Goal: Information Seeking & Learning: Learn about a topic

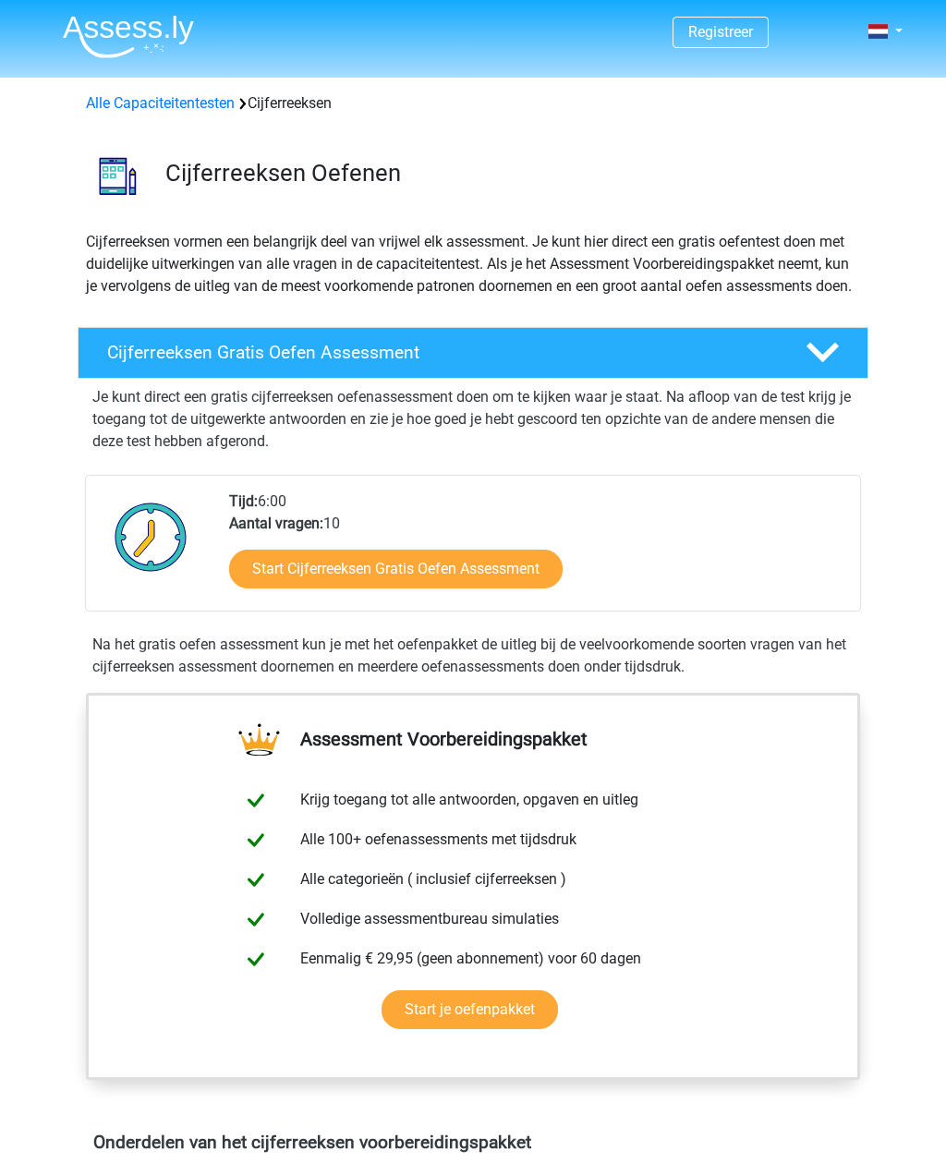
click at [550, 588] on link "Start Cijferreeksen Gratis Oefen Assessment" at bounding box center [395, 569] width 333 height 39
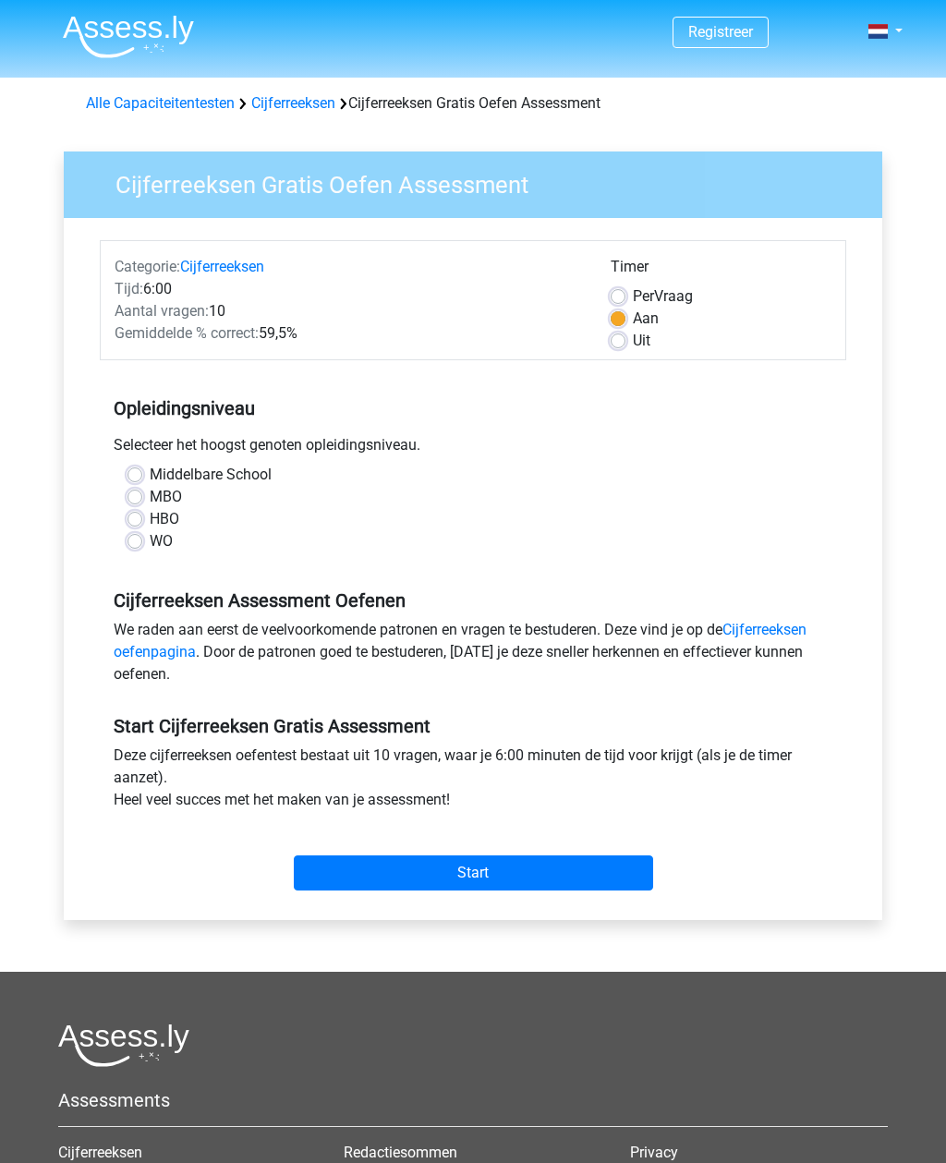
click at [150, 501] on label "MBO" at bounding box center [166, 497] width 32 height 22
click at [137, 501] on input "MBO" at bounding box center [134, 495] width 15 height 18
radio input "true"
click at [150, 518] on label "HBO" at bounding box center [165, 519] width 30 height 22
click at [138, 518] on input "HBO" at bounding box center [134, 517] width 15 height 18
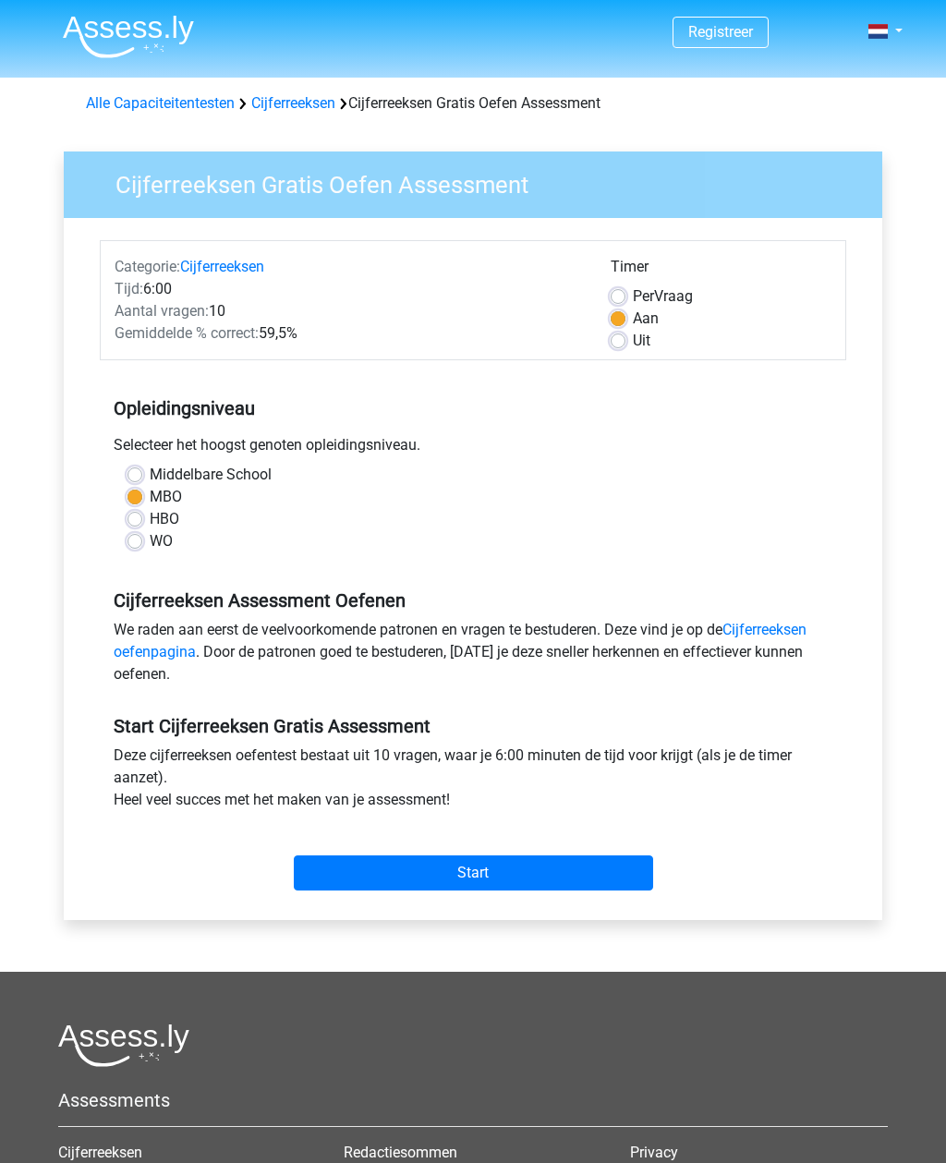
radio input "true"
click at [559, 889] on input "Start" at bounding box center [473, 872] width 359 height 35
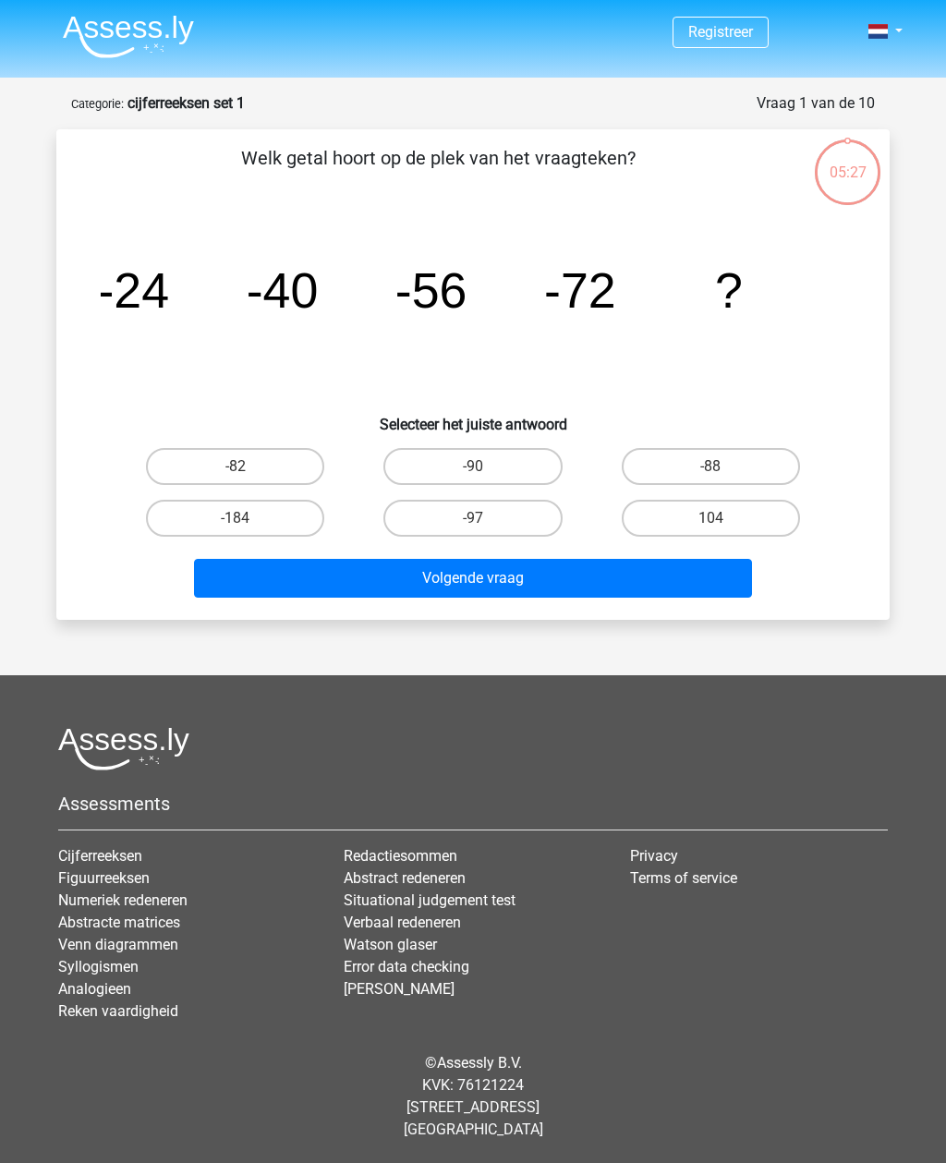
click at [722, 468] on input "-88" at bounding box center [716, 472] width 12 height 12
radio input "true"
click at [634, 581] on button "Volgende vraag" at bounding box center [473, 578] width 559 height 39
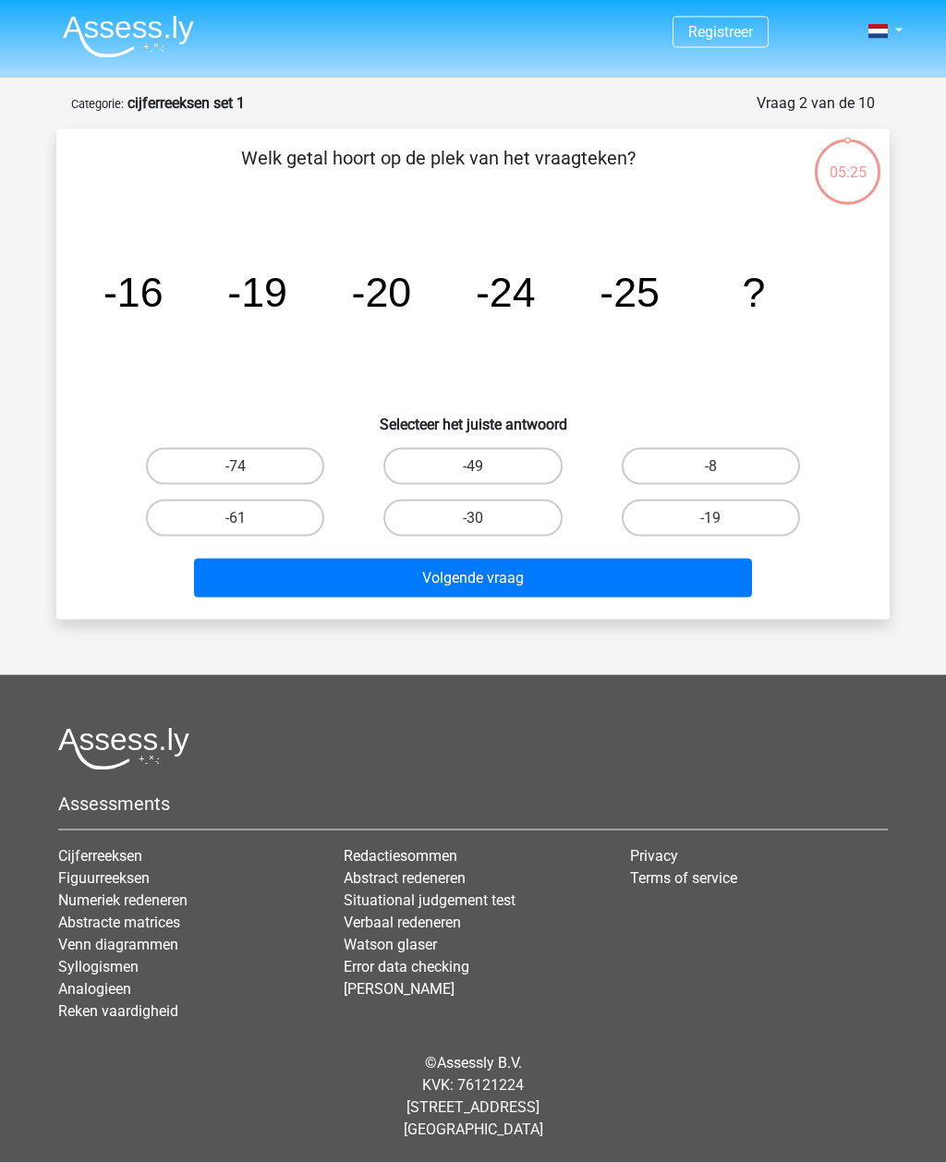
scroll to position [59, 0]
click at [514, 270] on tspan "-24" at bounding box center [506, 293] width 60 height 46
click at [556, 500] on label "-30" at bounding box center [472, 518] width 178 height 37
click at [485, 518] on input "-30" at bounding box center [479, 524] width 12 height 12
radio input "true"
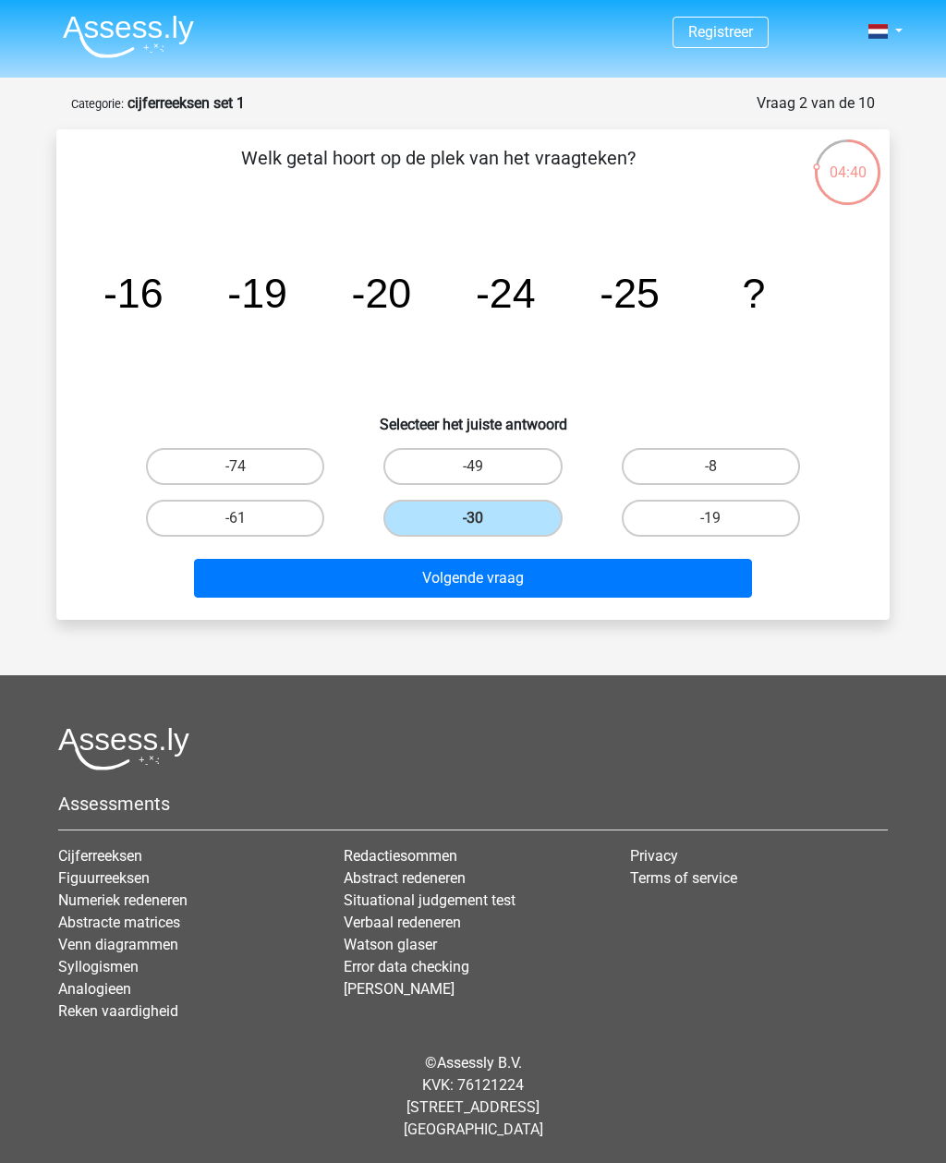
click at [570, 559] on button "Volgende vraag" at bounding box center [473, 578] width 559 height 39
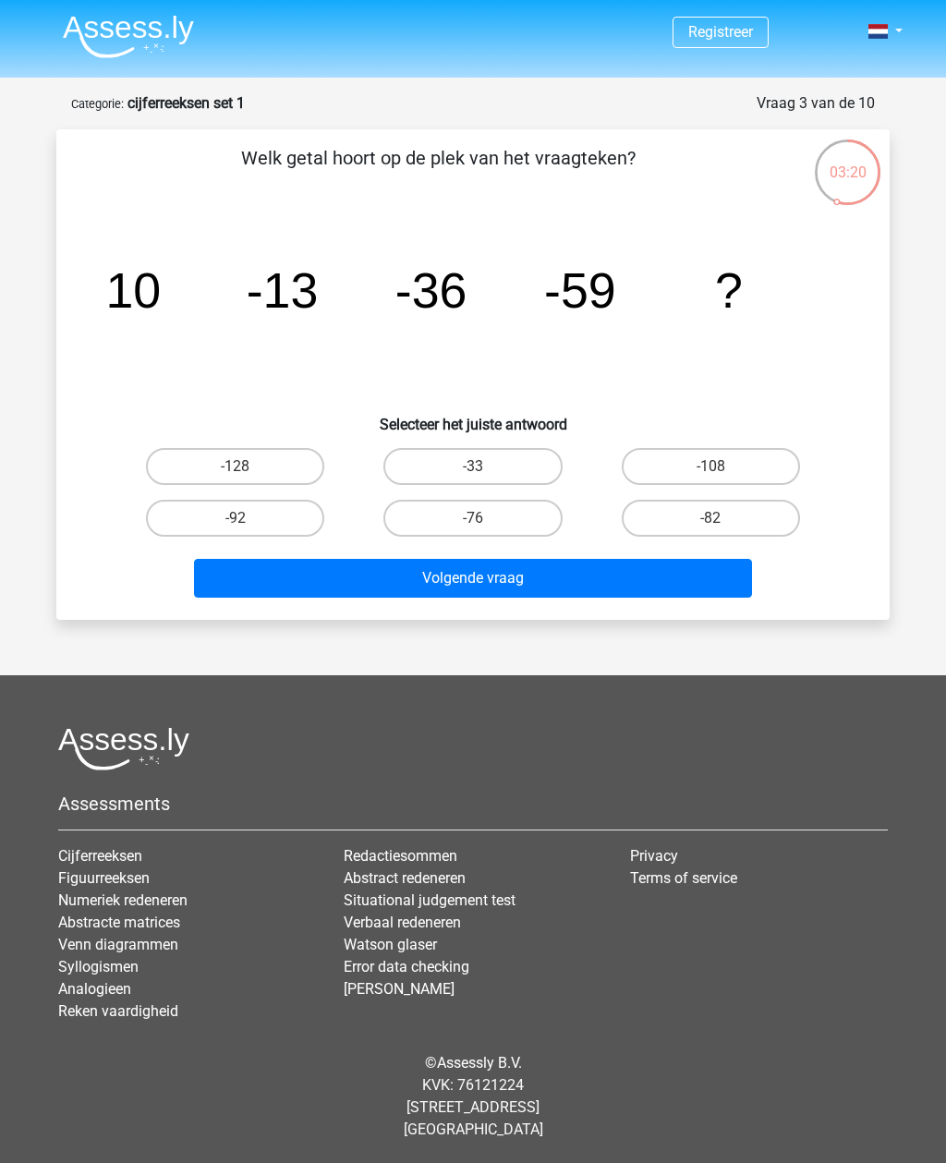
click at [272, 500] on label "-92" at bounding box center [235, 518] width 178 height 37
click at [248, 518] on input "-92" at bounding box center [242, 524] width 12 height 12
radio input "true"
click at [642, 559] on button "Volgende vraag" at bounding box center [473, 578] width 559 height 39
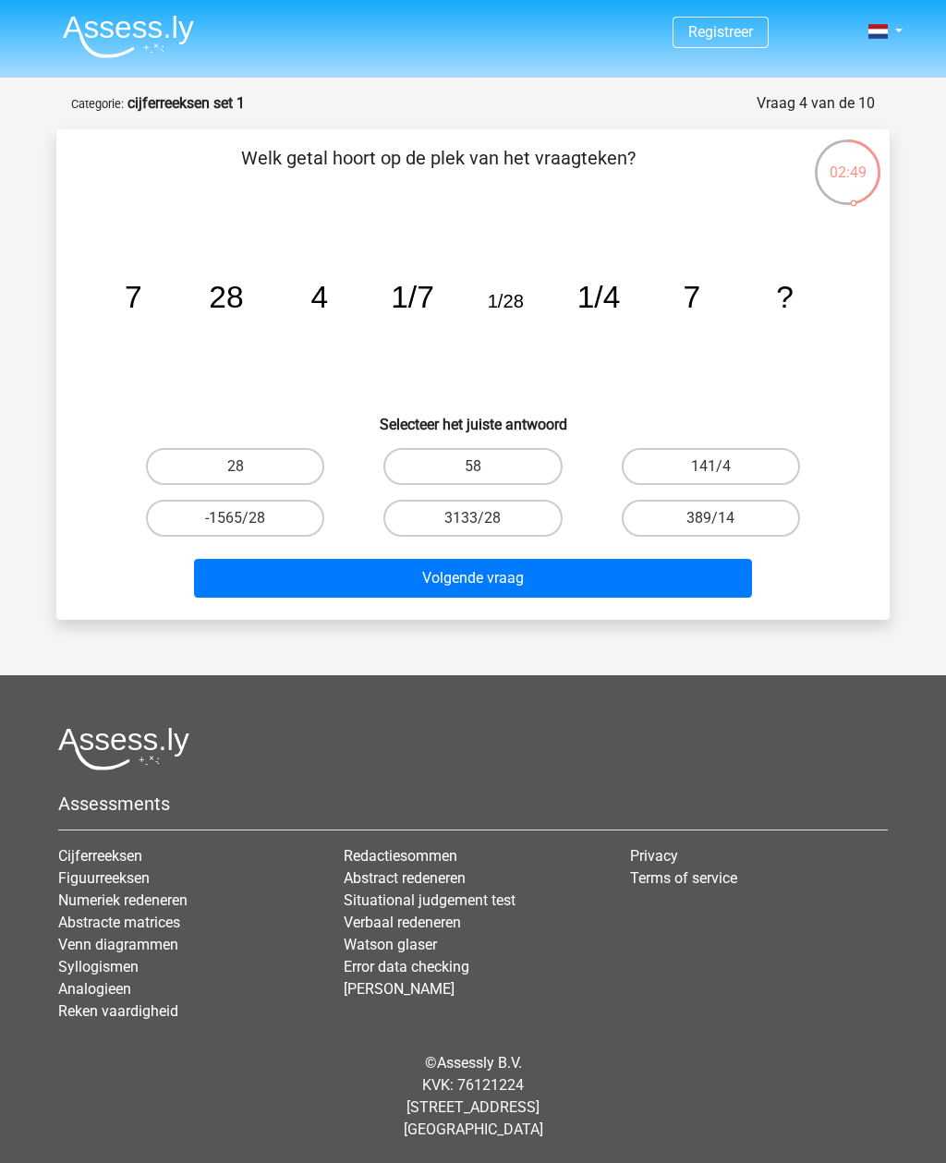
click at [300, 448] on label "28" at bounding box center [235, 466] width 178 height 37
click at [248, 466] on input "28" at bounding box center [242, 472] width 12 height 12
radio input "true"
click at [568, 559] on button "Volgende vraag" at bounding box center [473, 578] width 559 height 39
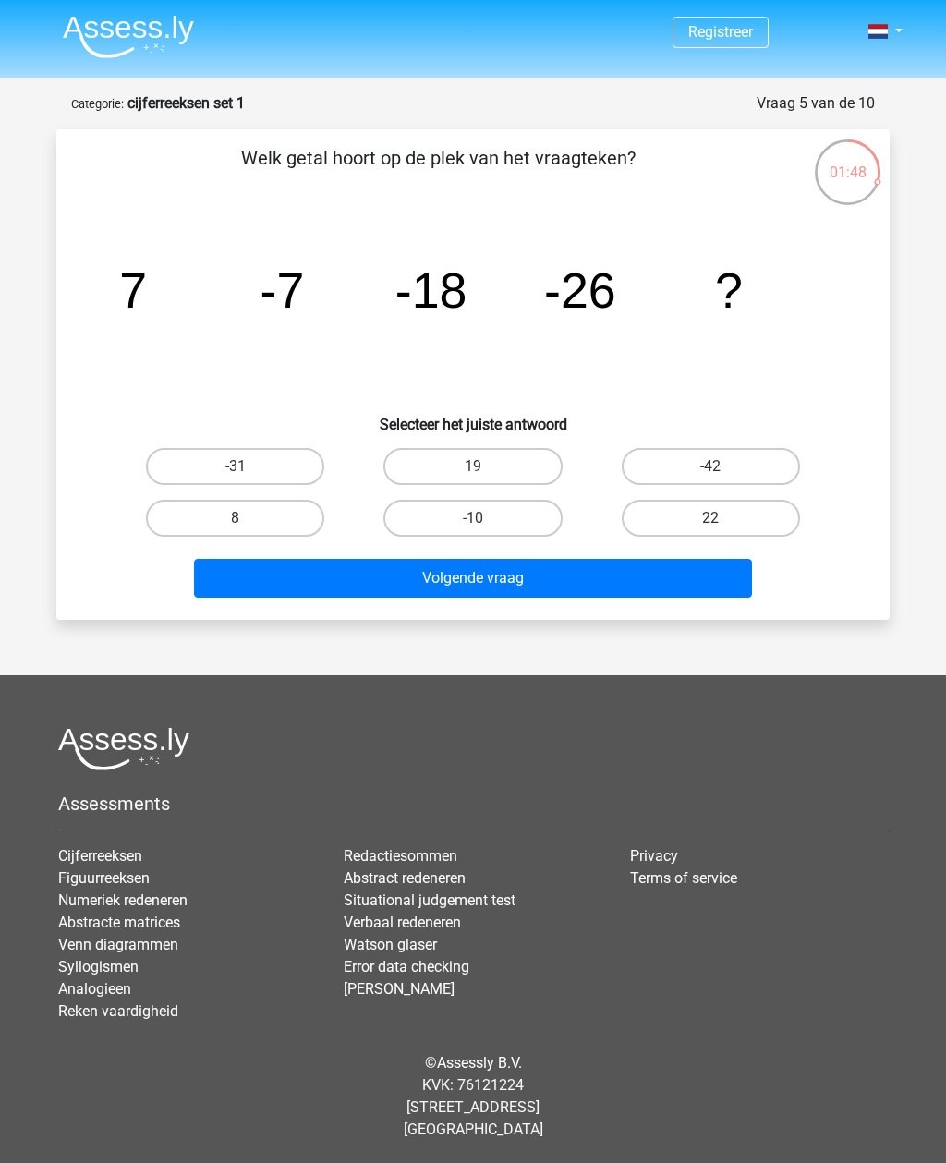
click at [739, 448] on label "-42" at bounding box center [711, 466] width 178 height 37
click at [722, 466] on input "-42" at bounding box center [716, 472] width 12 height 12
radio input "true"
click at [707, 559] on button "Volgende vraag" at bounding box center [473, 578] width 559 height 39
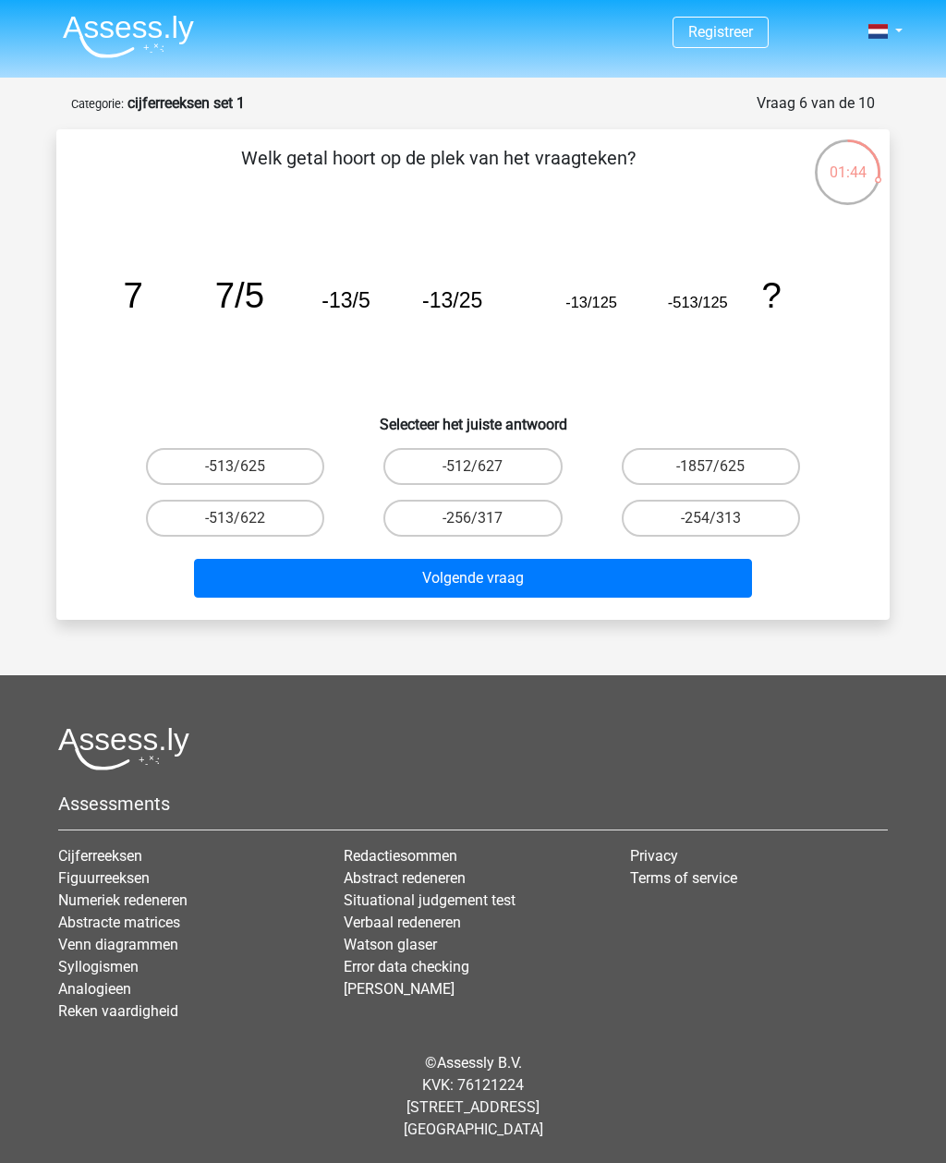
click at [703, 559] on button "Volgende vraag" at bounding box center [473, 578] width 559 height 39
click at [705, 559] on button "Volgende vraag" at bounding box center [473, 578] width 559 height 39
click at [547, 500] on label "-256/317" at bounding box center [472, 518] width 178 height 37
click at [485, 518] on input "-256/317" at bounding box center [479, 524] width 12 height 12
radio input "true"
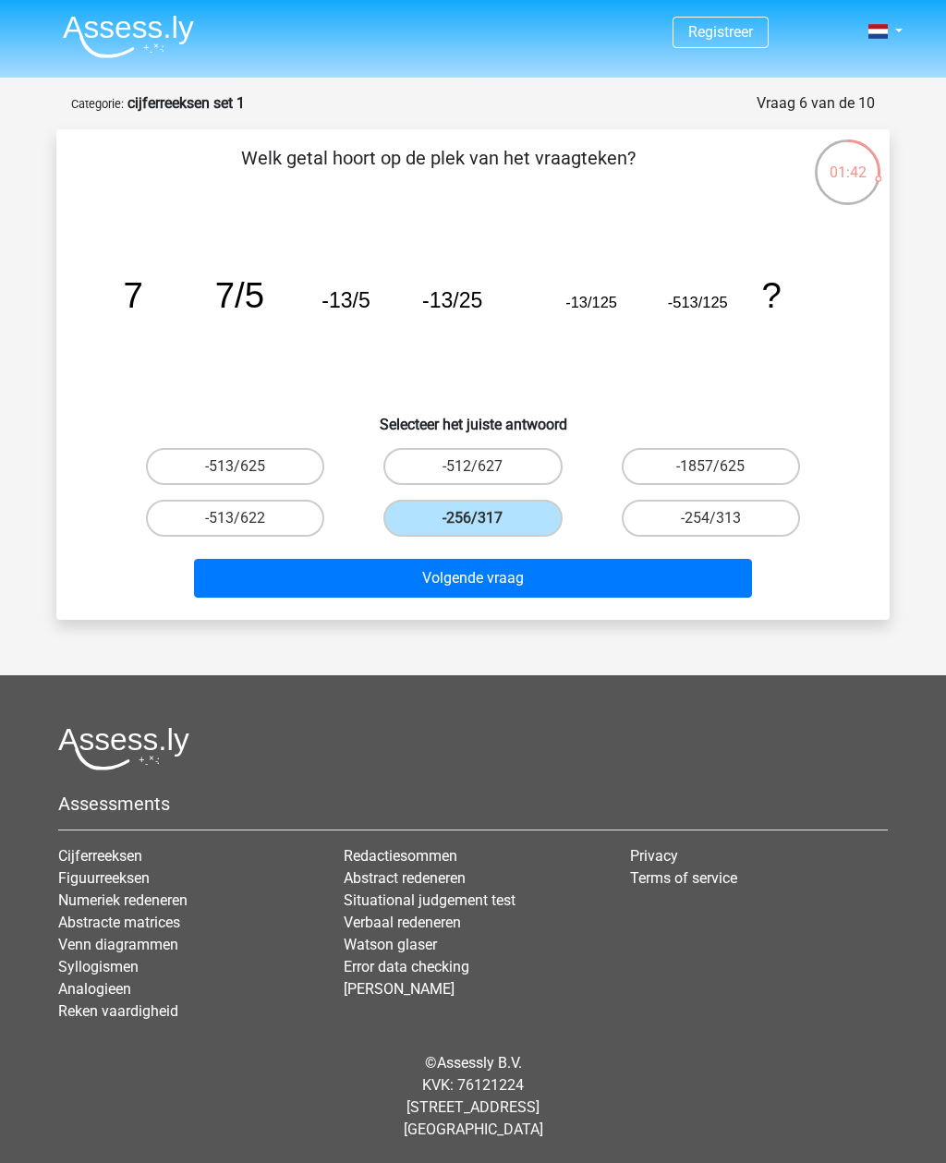
click at [538, 500] on label "-256/317" at bounding box center [472, 518] width 178 height 37
click at [485, 518] on input "-256/317" at bounding box center [479, 524] width 12 height 12
click at [566, 559] on button "Volgende vraag" at bounding box center [473, 578] width 559 height 39
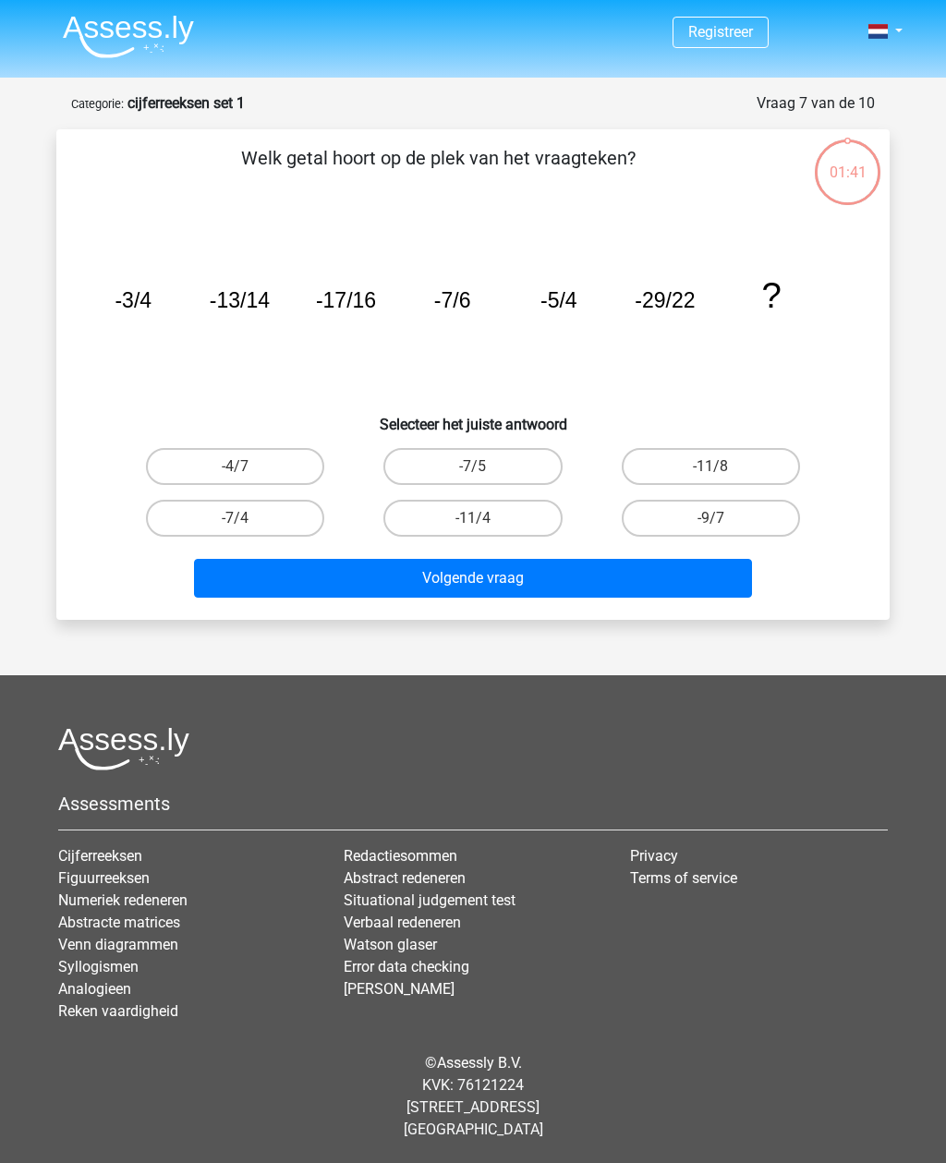
click at [570, 559] on button "Volgende vraag" at bounding box center [473, 578] width 559 height 39
click at [319, 500] on label "-7/4" at bounding box center [235, 518] width 178 height 37
click at [248, 518] on input "-7/4" at bounding box center [242, 524] width 12 height 12
radio input "true"
click at [489, 559] on button "Volgende vraag" at bounding box center [473, 578] width 559 height 39
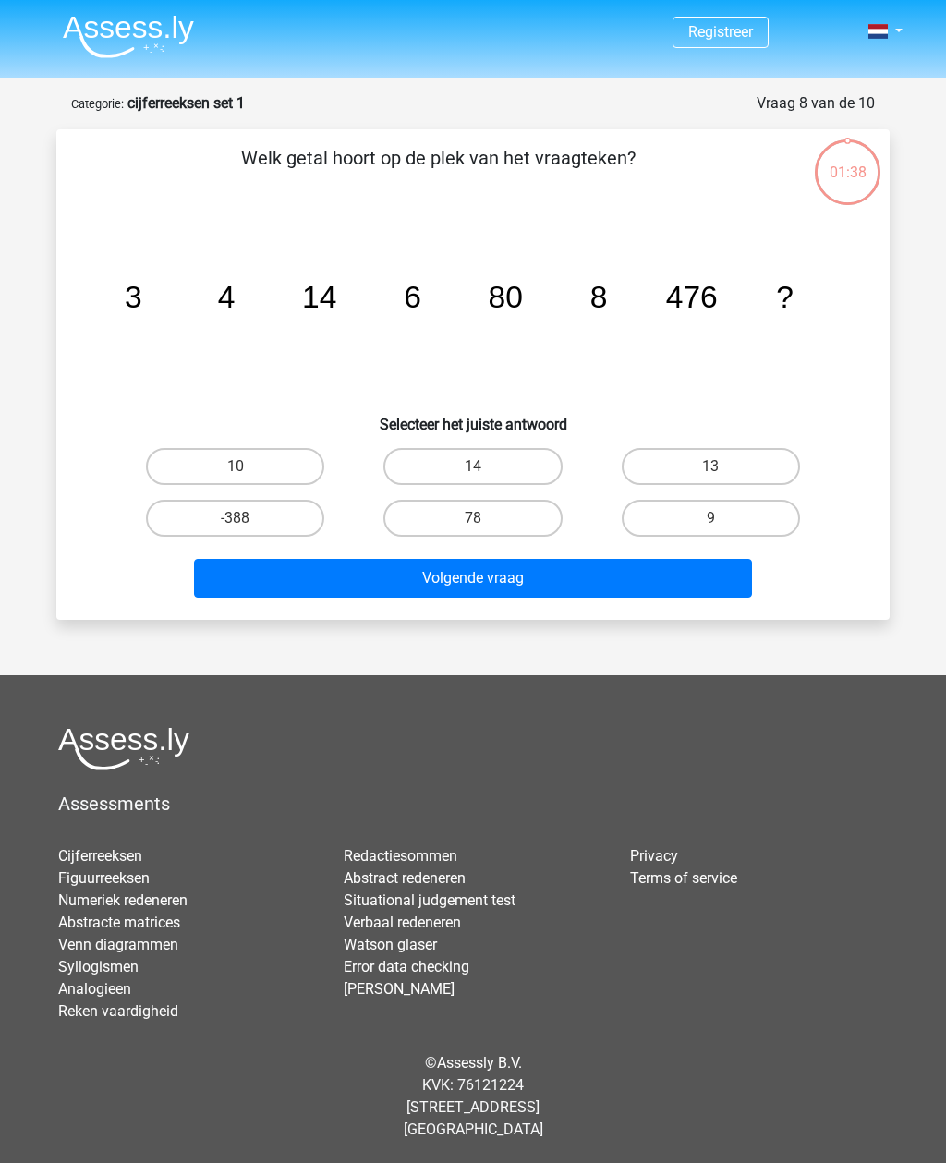
click at [481, 500] on label "78" at bounding box center [472, 518] width 178 height 37
click at [481, 518] on input "78" at bounding box center [479, 524] width 12 height 12
radio input "true"
click at [523, 559] on button "Volgende vraag" at bounding box center [473, 578] width 559 height 39
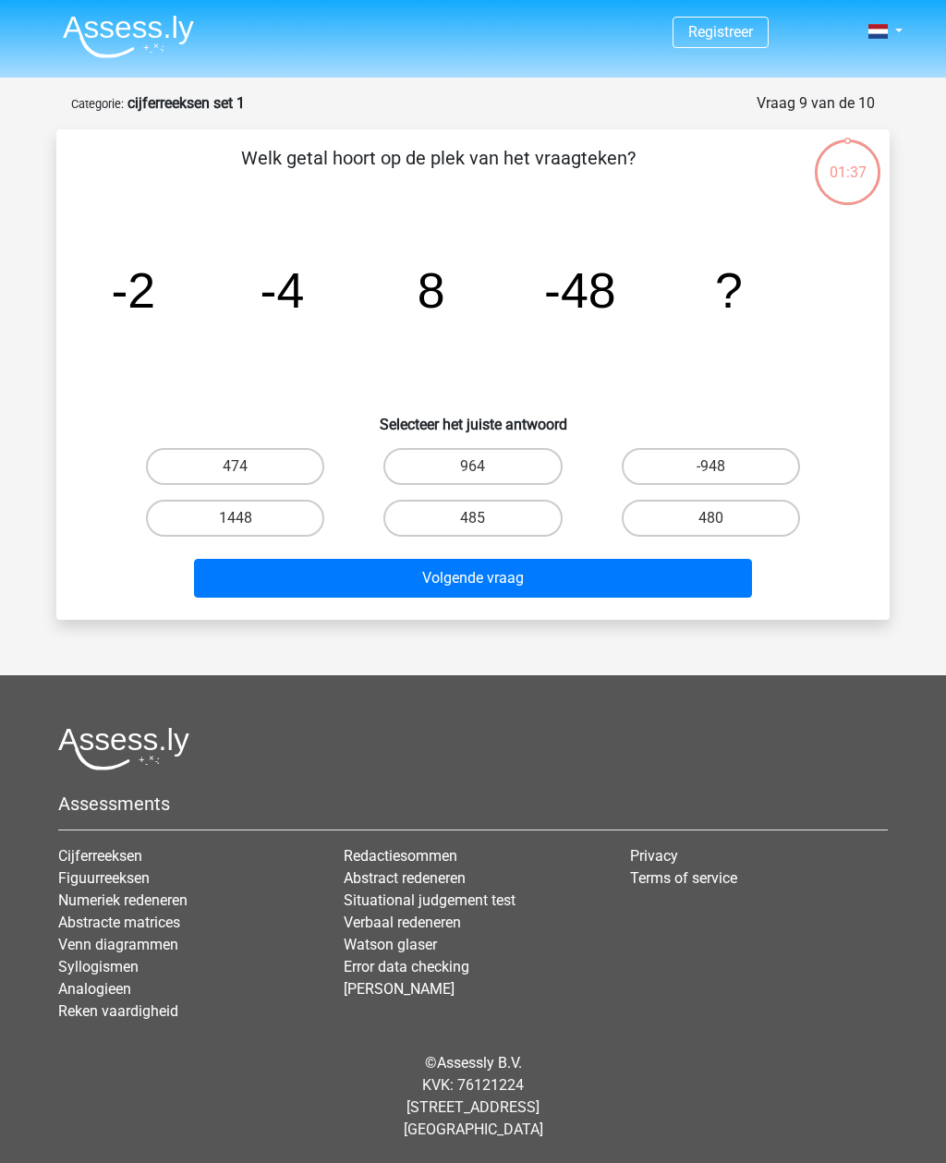
click at [530, 500] on label "485" at bounding box center [472, 518] width 178 height 37
click at [485, 518] on input "485" at bounding box center [479, 524] width 12 height 12
radio input "true"
click at [535, 559] on button "Volgende vraag" at bounding box center [473, 578] width 559 height 39
click at [526, 500] on label "365" at bounding box center [472, 518] width 178 height 37
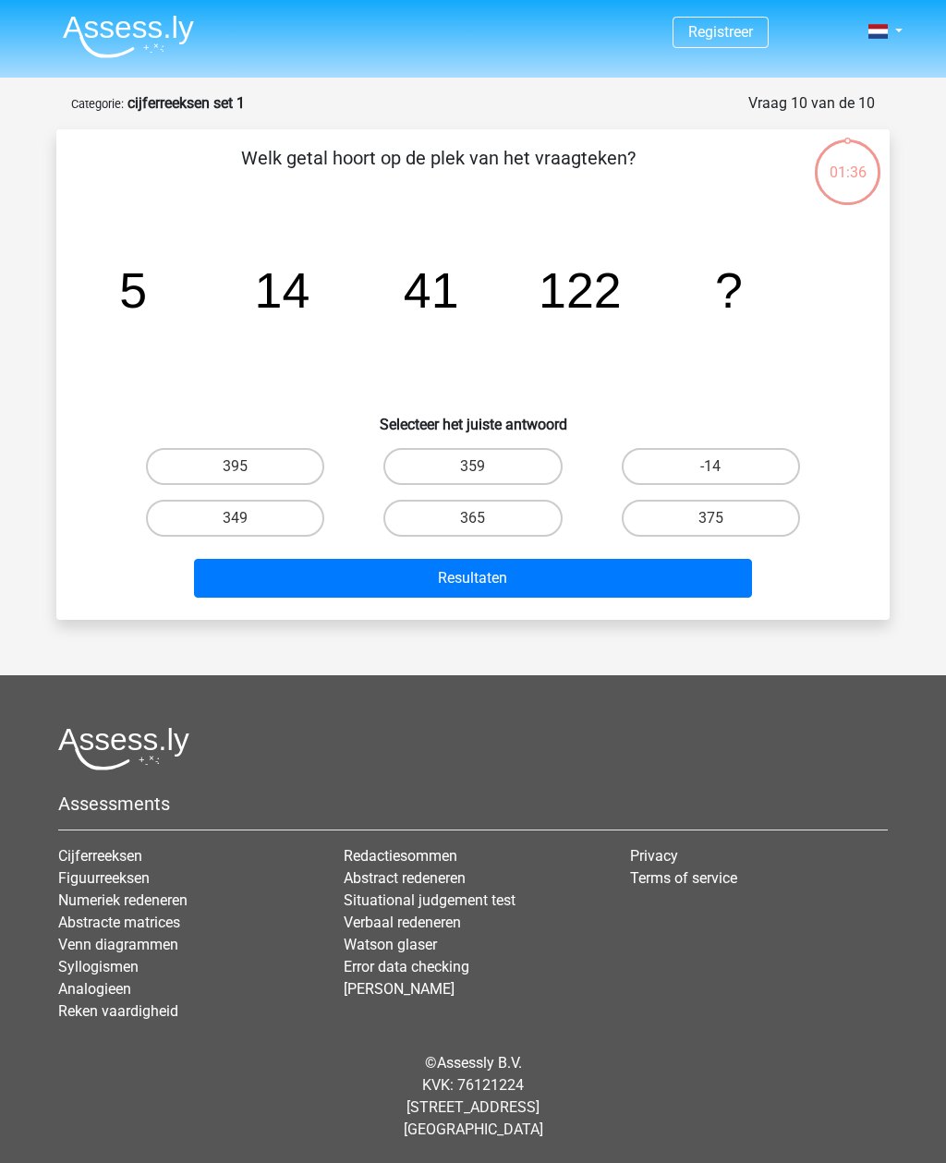
click at [485, 518] on input "365" at bounding box center [479, 524] width 12 height 12
radio input "true"
click at [537, 559] on button "Resultaten" at bounding box center [473, 578] width 559 height 39
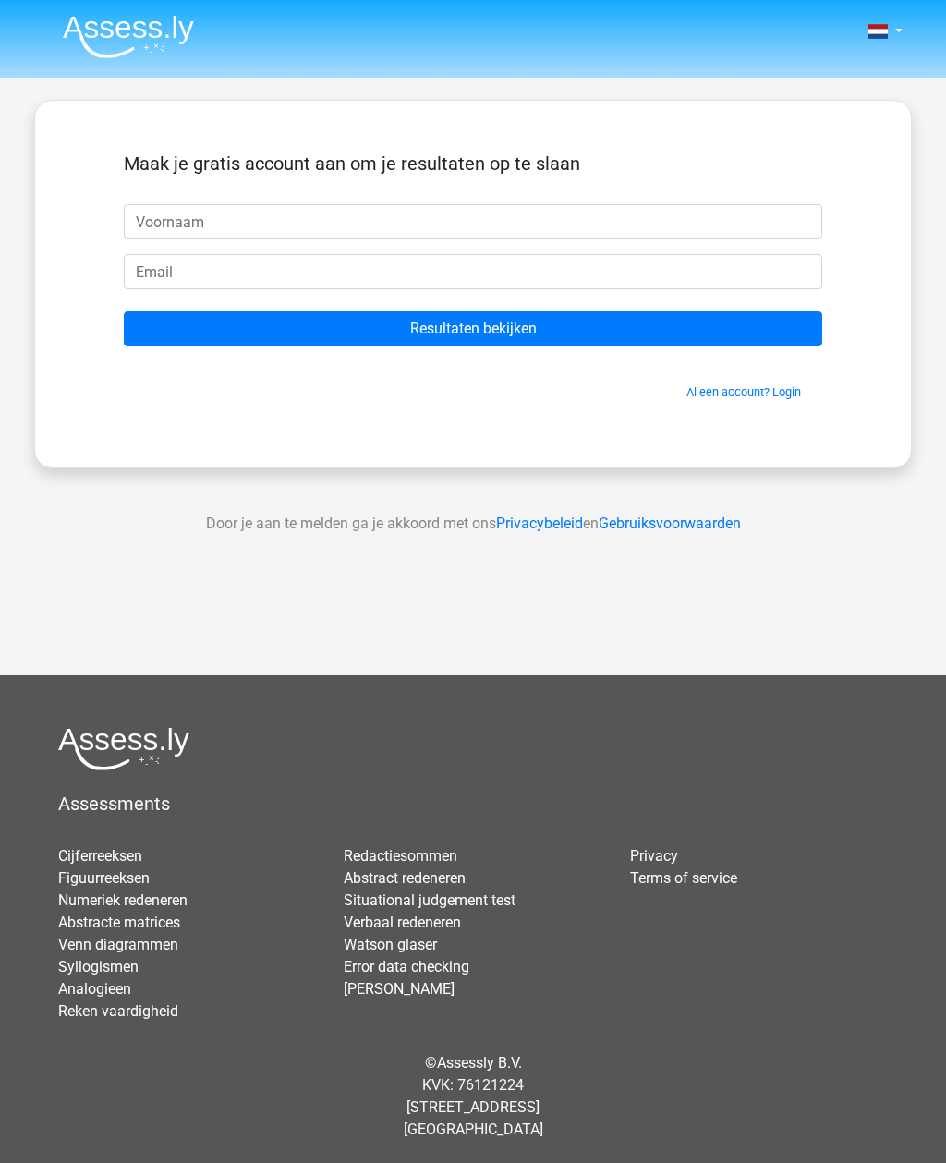
scroll to position [59, 0]
